Goal: Information Seeking & Learning: Learn about a topic

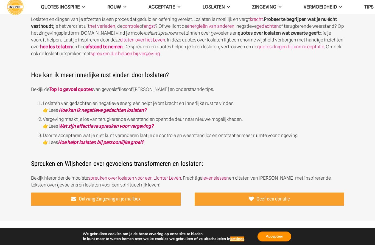
scroll to position [166, 0]
click at [136, 108] on link "Hoe kan ik negatieve gedachten loslaten?" at bounding box center [103, 110] width 88 height 5
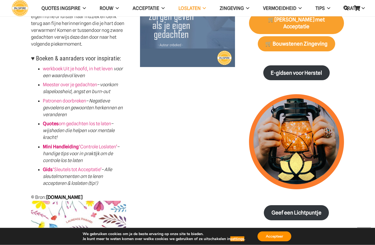
scroll to position [437, 0]
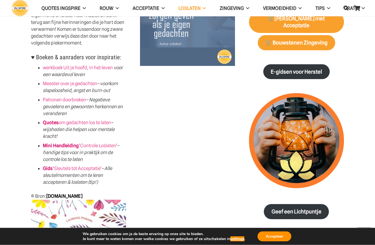
click at [99, 120] on link "Quotes om gedachten los te laten" at bounding box center [77, 122] width 68 height 5
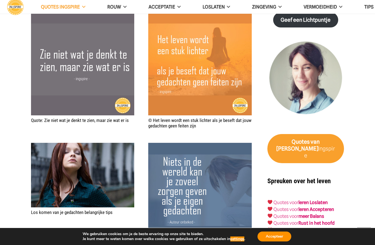
scroll to position [972, 0]
